Goal: Information Seeking & Learning: Learn about a topic

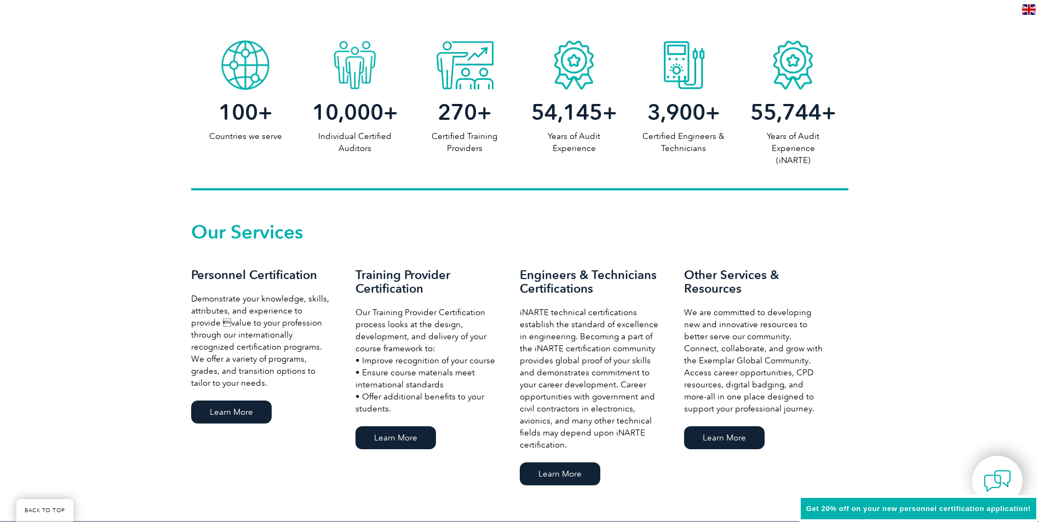
scroll to position [657, 0]
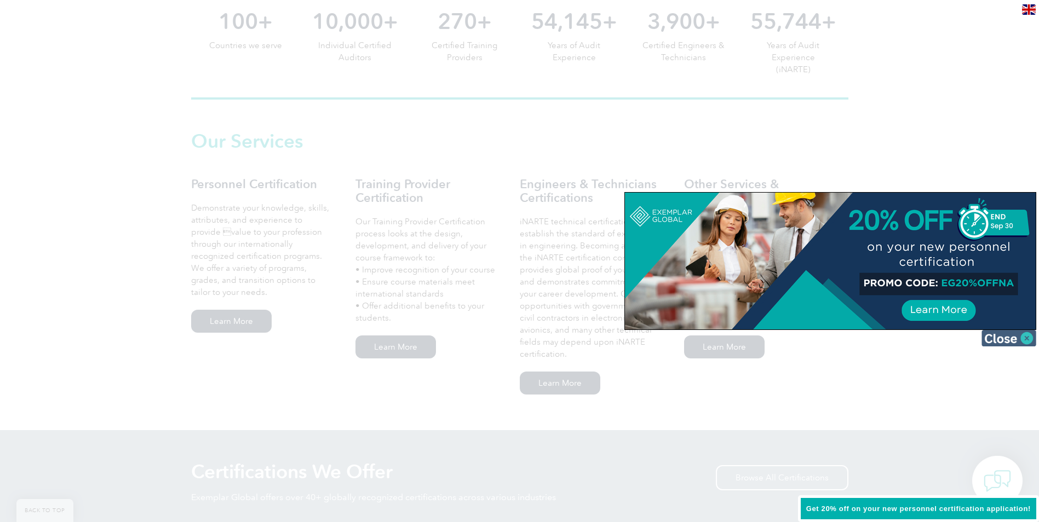
click at [998, 336] on img at bounding box center [1008, 338] width 55 height 16
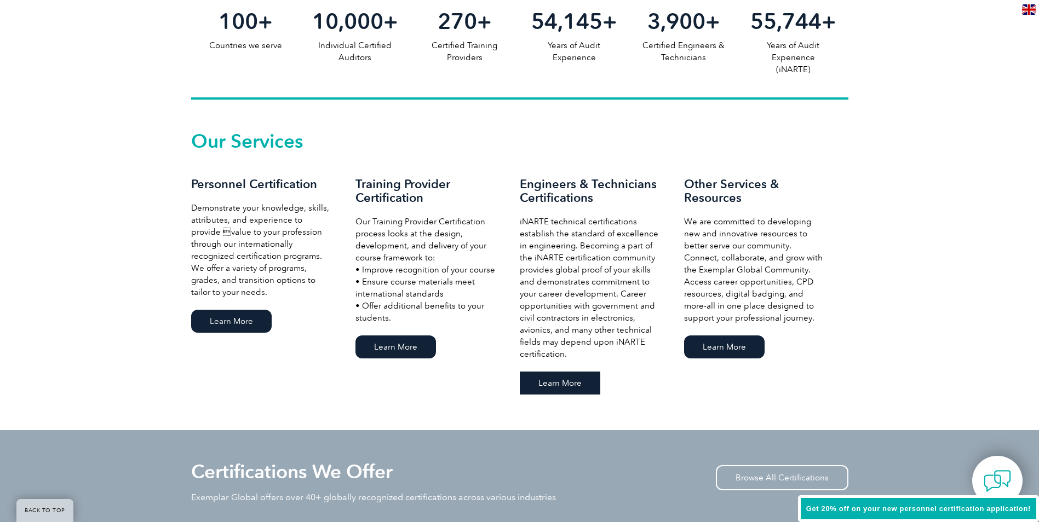
click at [550, 383] on link "Learn More" at bounding box center [560, 383] width 80 height 23
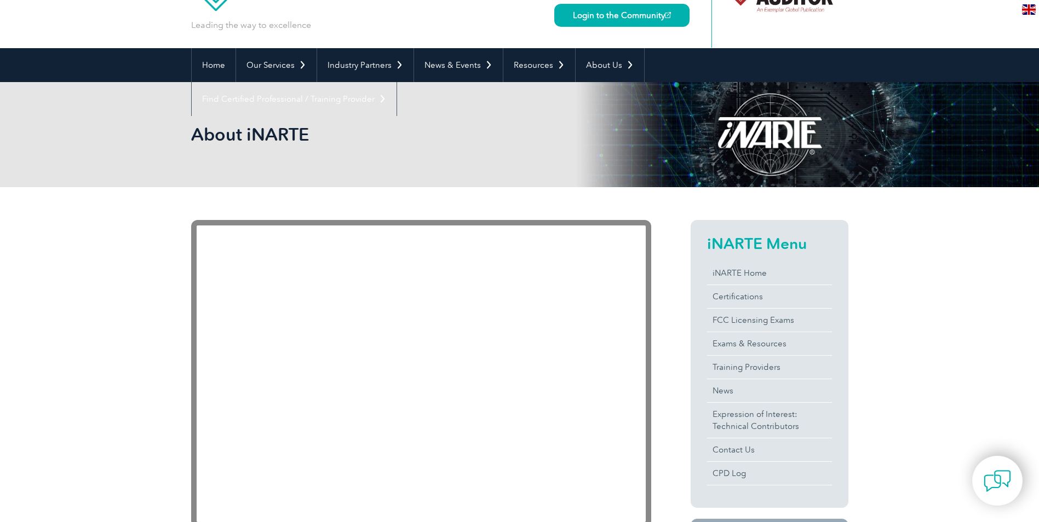
scroll to position [164, 0]
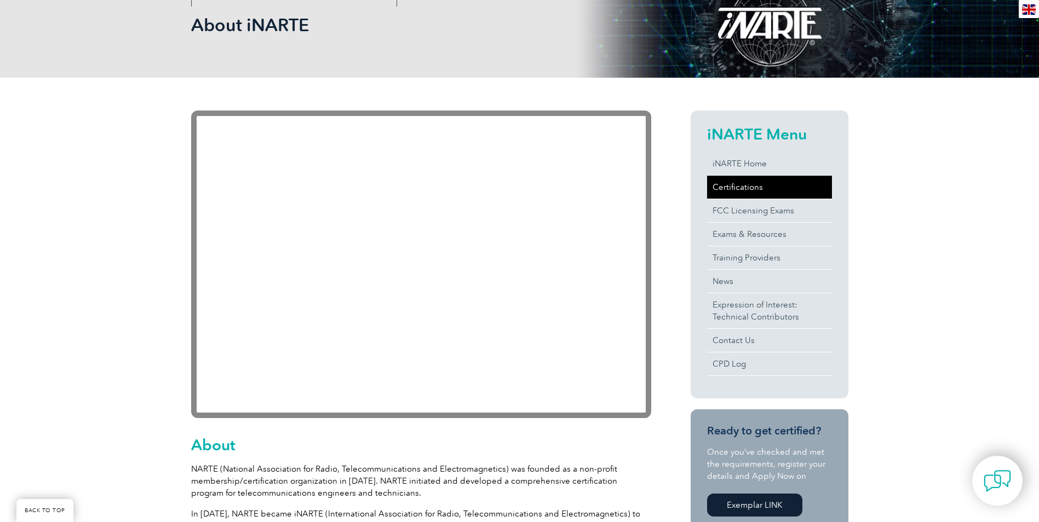
click at [747, 185] on link "Certifications" at bounding box center [769, 187] width 125 height 23
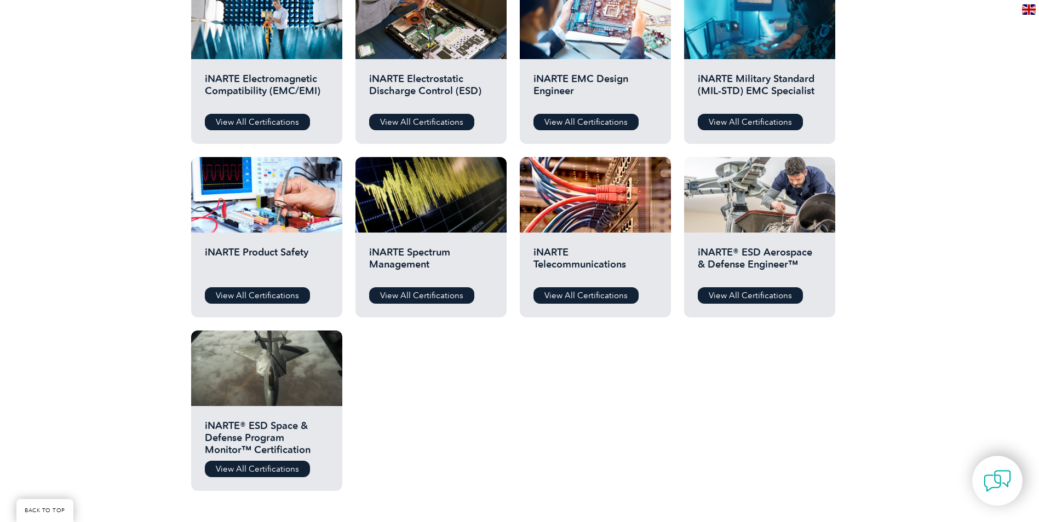
scroll to position [438, 0]
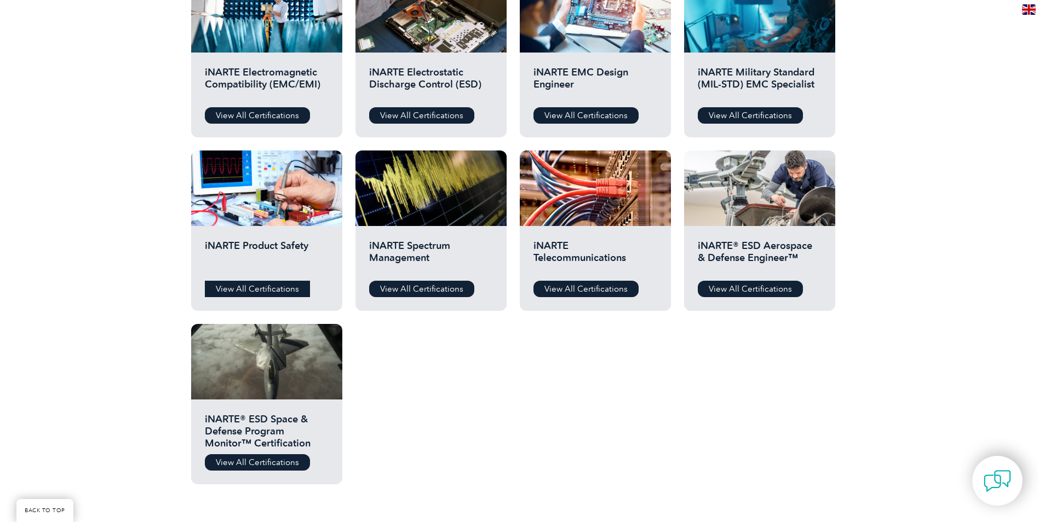
click at [273, 287] on link "View All Certifications" at bounding box center [257, 289] width 105 height 16
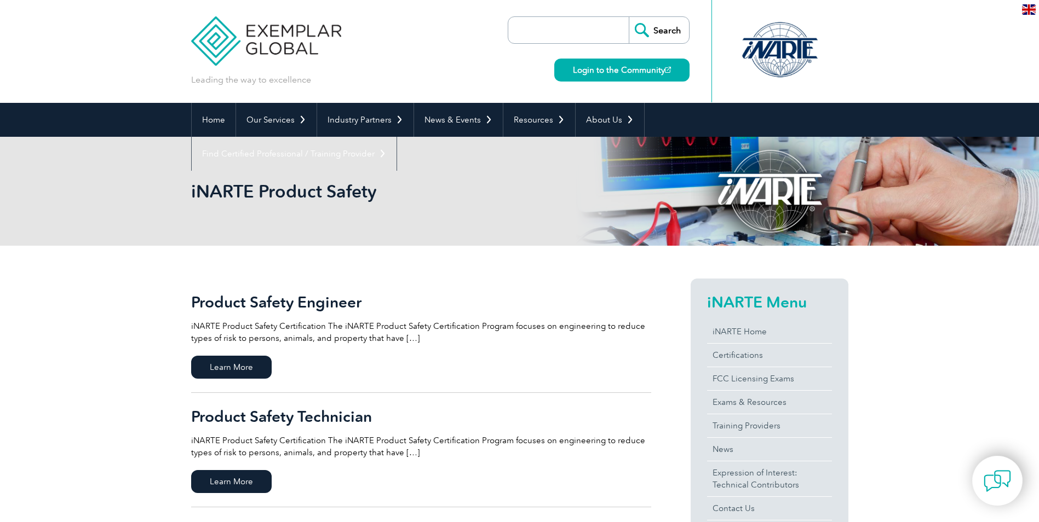
scroll to position [164, 0]
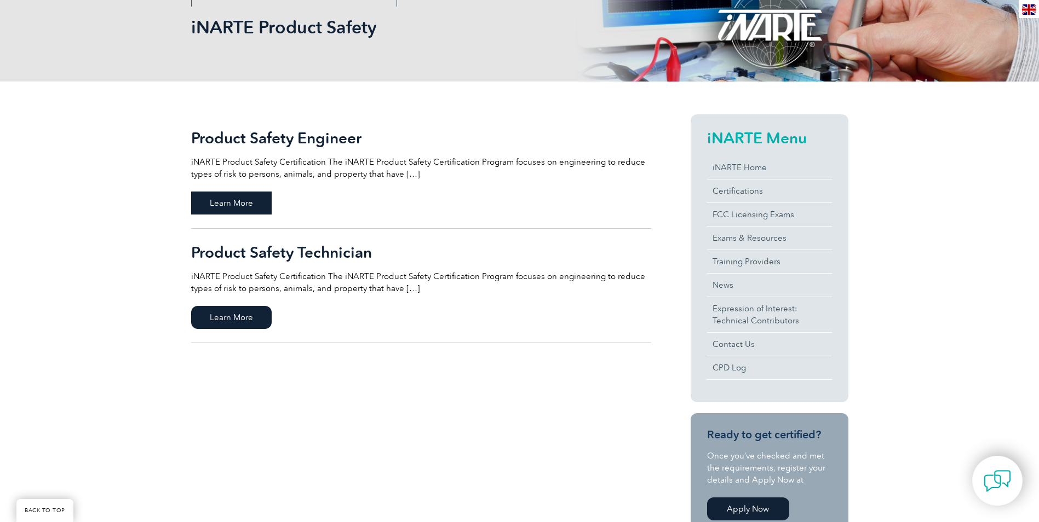
click at [231, 199] on span "Learn More" at bounding box center [231, 203] width 80 height 23
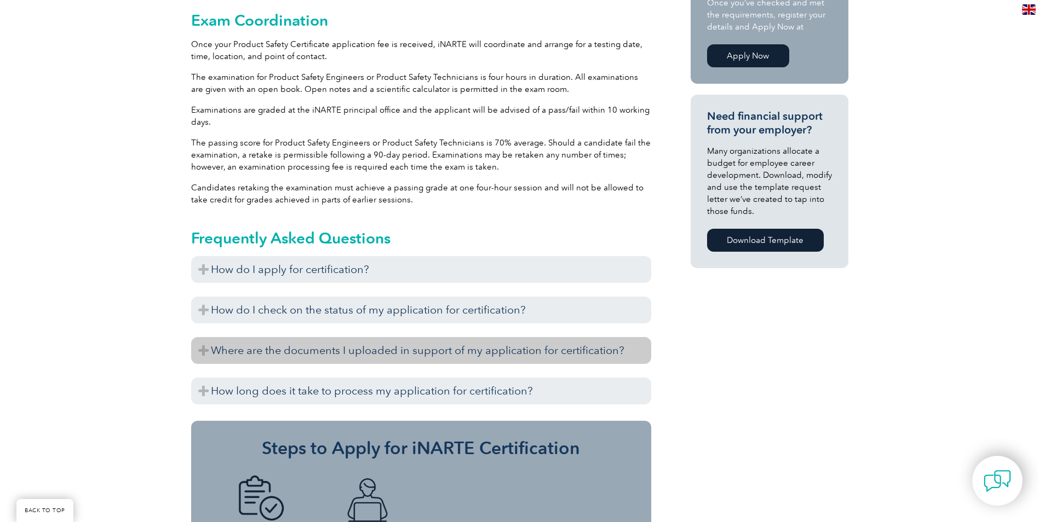
scroll to position [700, 0]
